Goal: Task Accomplishment & Management: Use online tool/utility

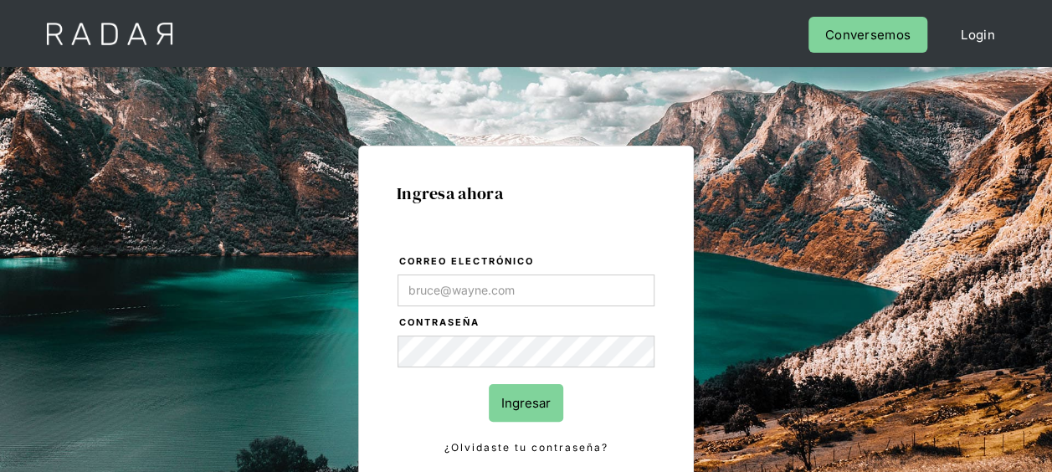
type input "[EMAIL_ADDRESS][DOMAIN_NAME]"
click at [525, 398] on input "Ingresar" at bounding box center [526, 403] width 75 height 38
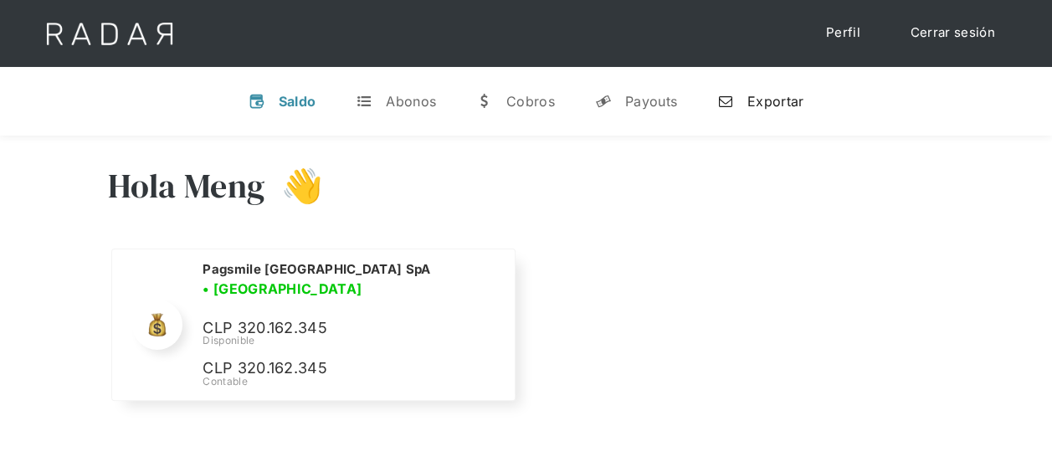
click at [752, 104] on div "Exportar" at bounding box center [776, 101] width 56 height 17
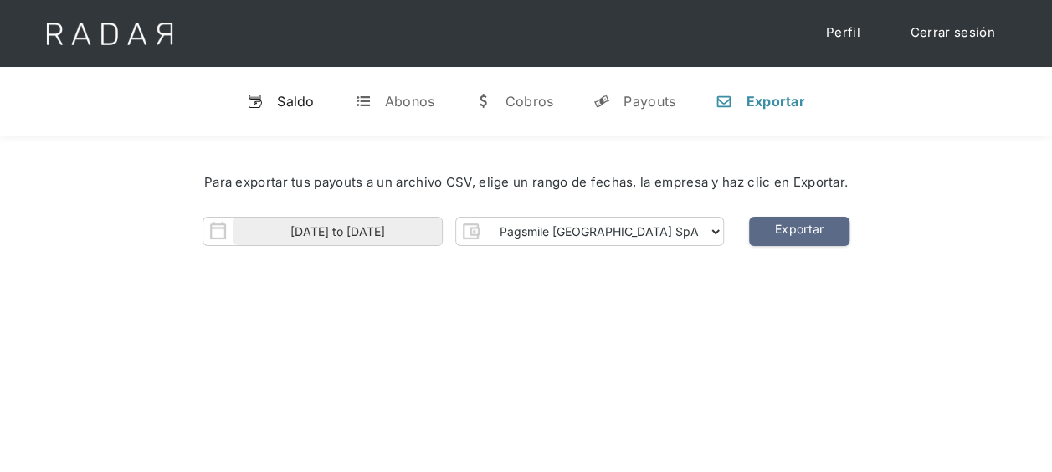
click at [301, 100] on div "Saldo" at bounding box center [296, 101] width 38 height 17
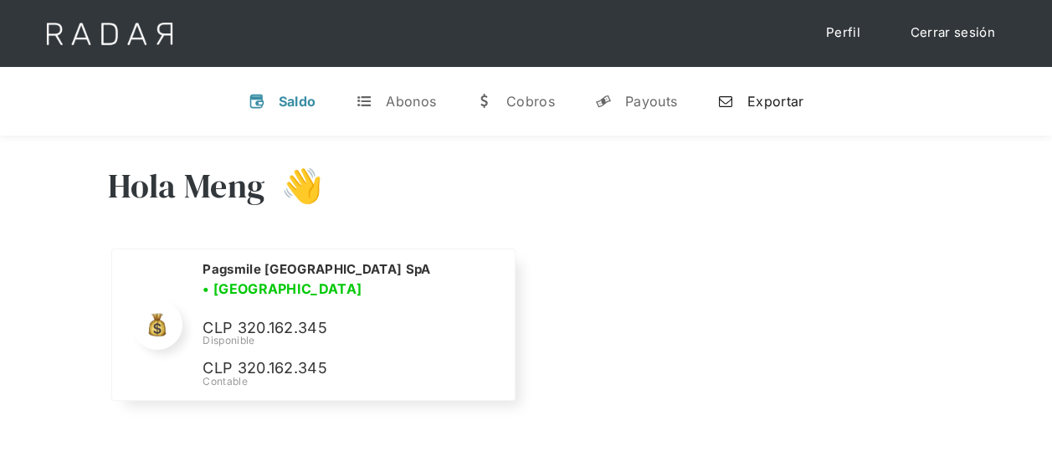
click at [784, 100] on div "Exportar" at bounding box center [776, 101] width 56 height 17
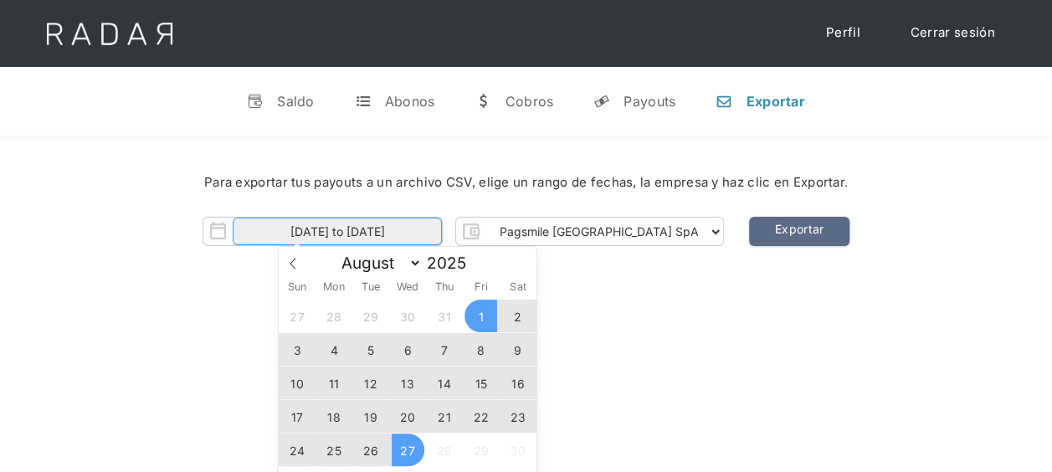
click at [426, 228] on input "[DATE] to [DATE]" at bounding box center [337, 232] width 209 height 28
click at [369, 460] on span "26" at bounding box center [371, 450] width 33 height 33
type input "[DATE]"
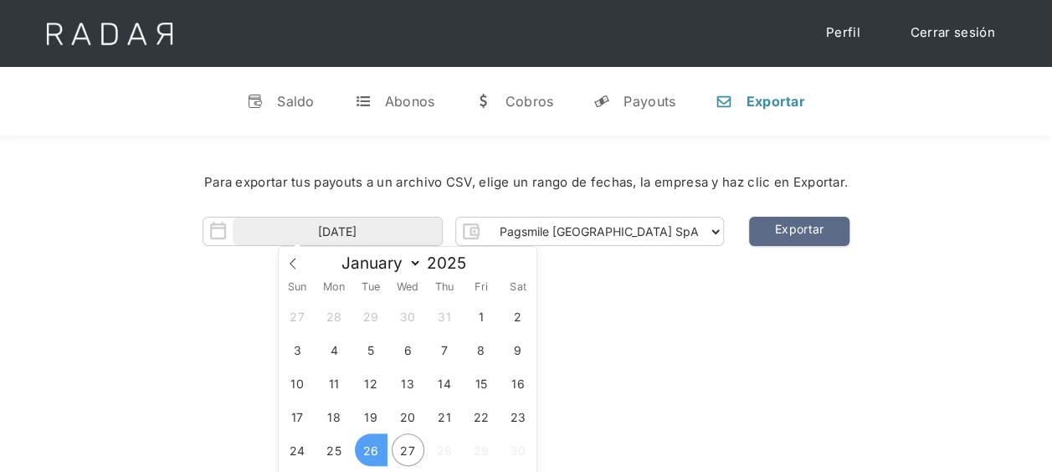
click at [370, 445] on span "26" at bounding box center [371, 450] width 33 height 33
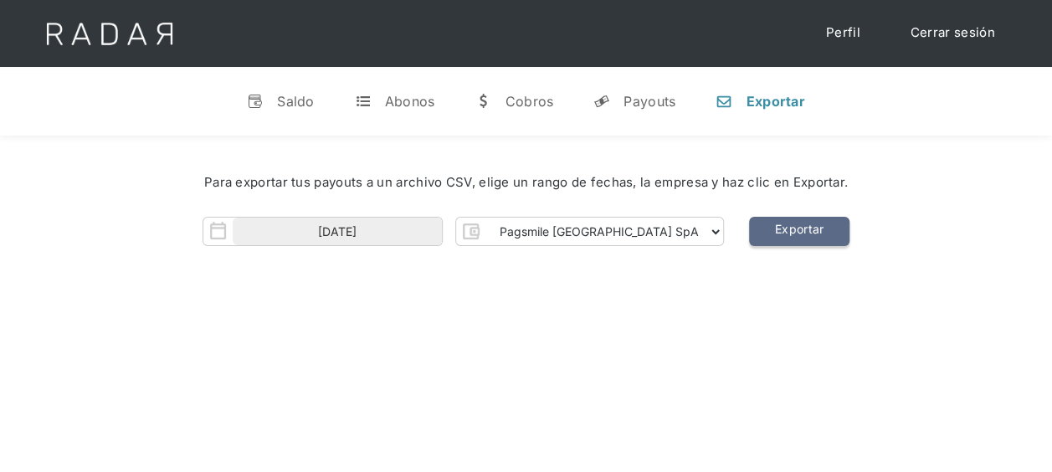
click at [749, 223] on link "Exportar" at bounding box center [799, 231] width 100 height 29
